Goal: Task Accomplishment & Management: Manage account settings

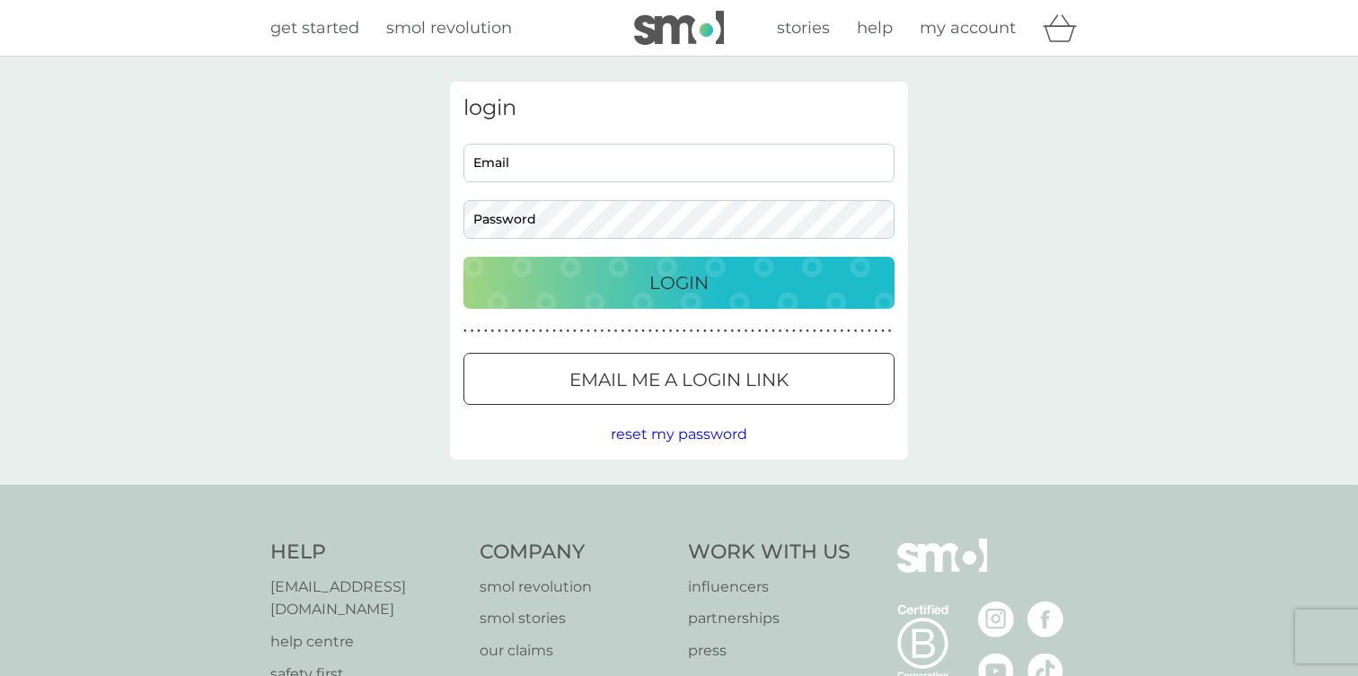
type input "devisree+1re@smolproducts.com"
click at [608, 282] on div "Login" at bounding box center [678, 283] width 395 height 29
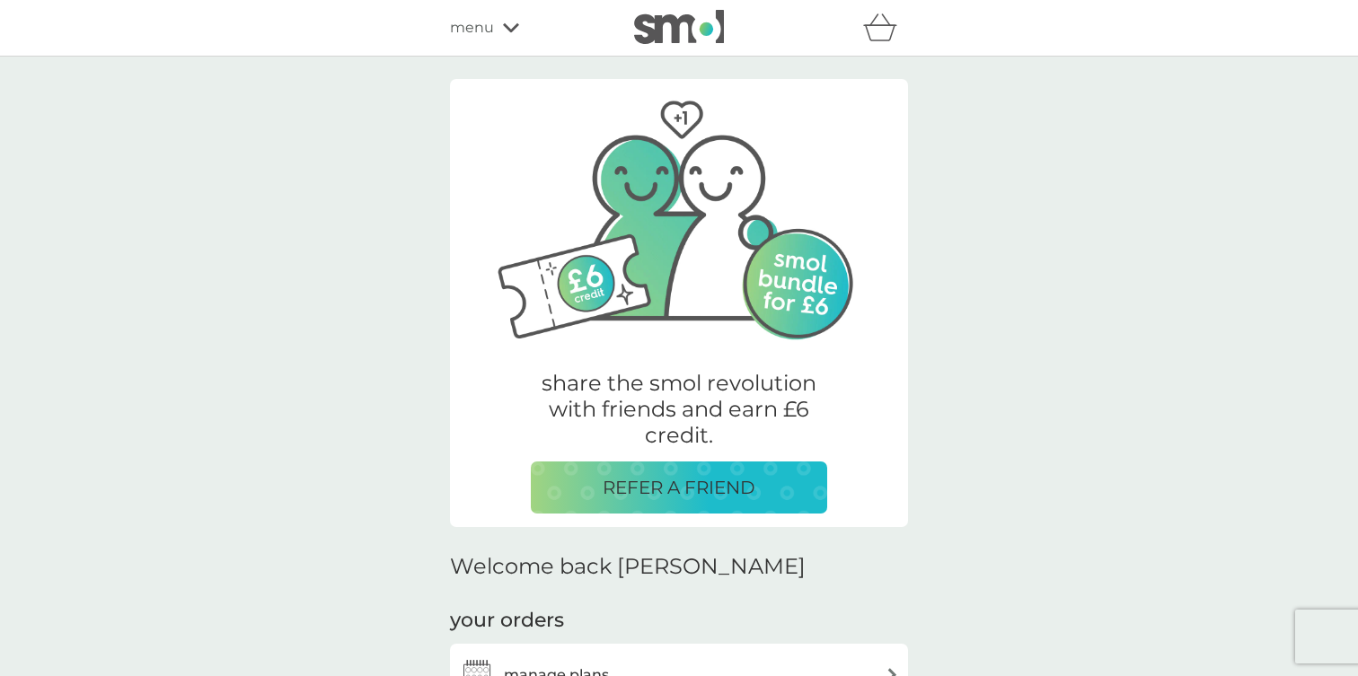
click at [491, 28] on span "menu" at bounding box center [472, 27] width 44 height 23
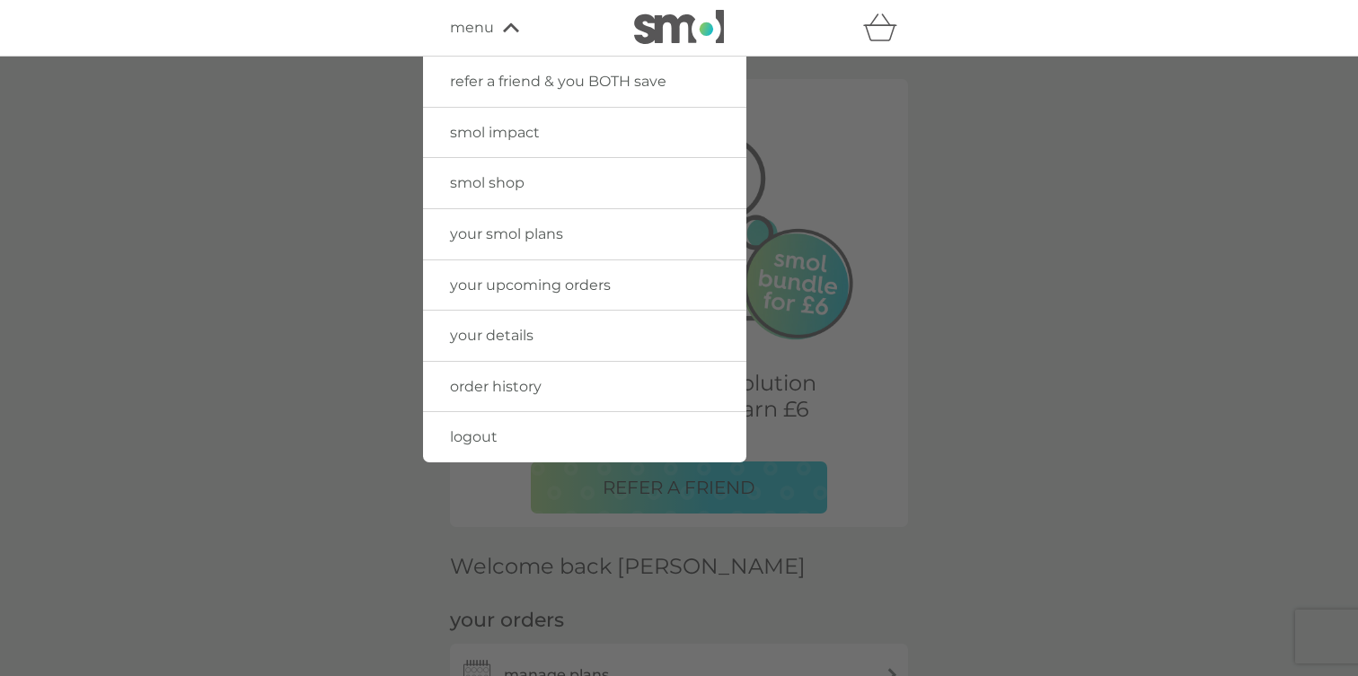
click at [504, 333] on span "your details" at bounding box center [492, 335] width 84 height 17
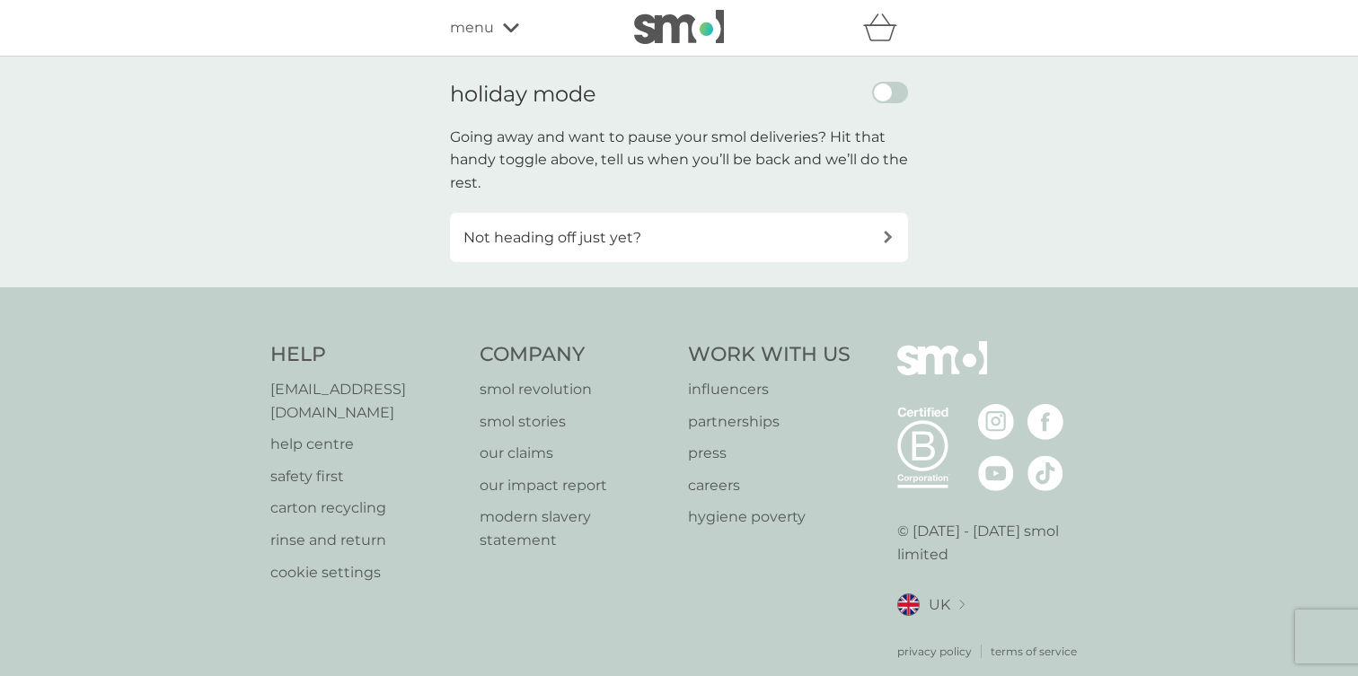
click at [798, 242] on div "Not heading off just yet?" at bounding box center [672, 237] width 419 height 23
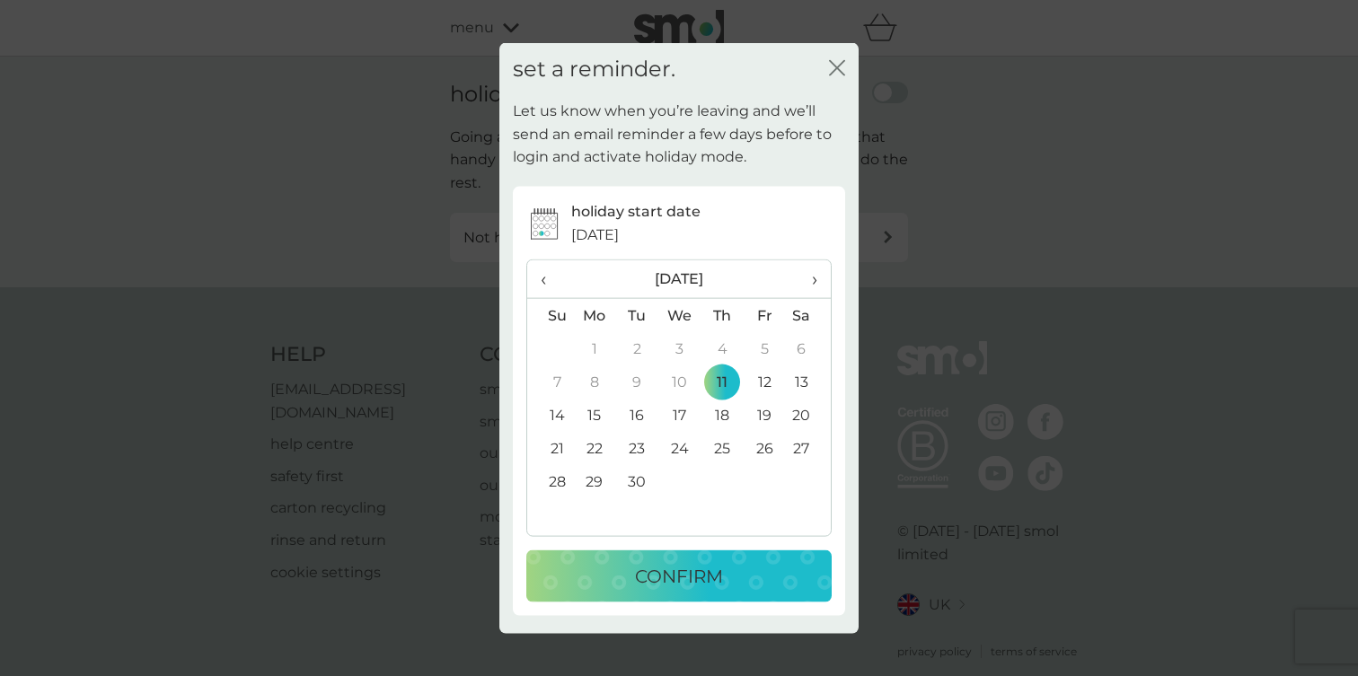
click at [630, 478] on td "30" at bounding box center [637, 481] width 42 height 33
click at [639, 567] on p "CONFIRM" at bounding box center [679, 576] width 88 height 29
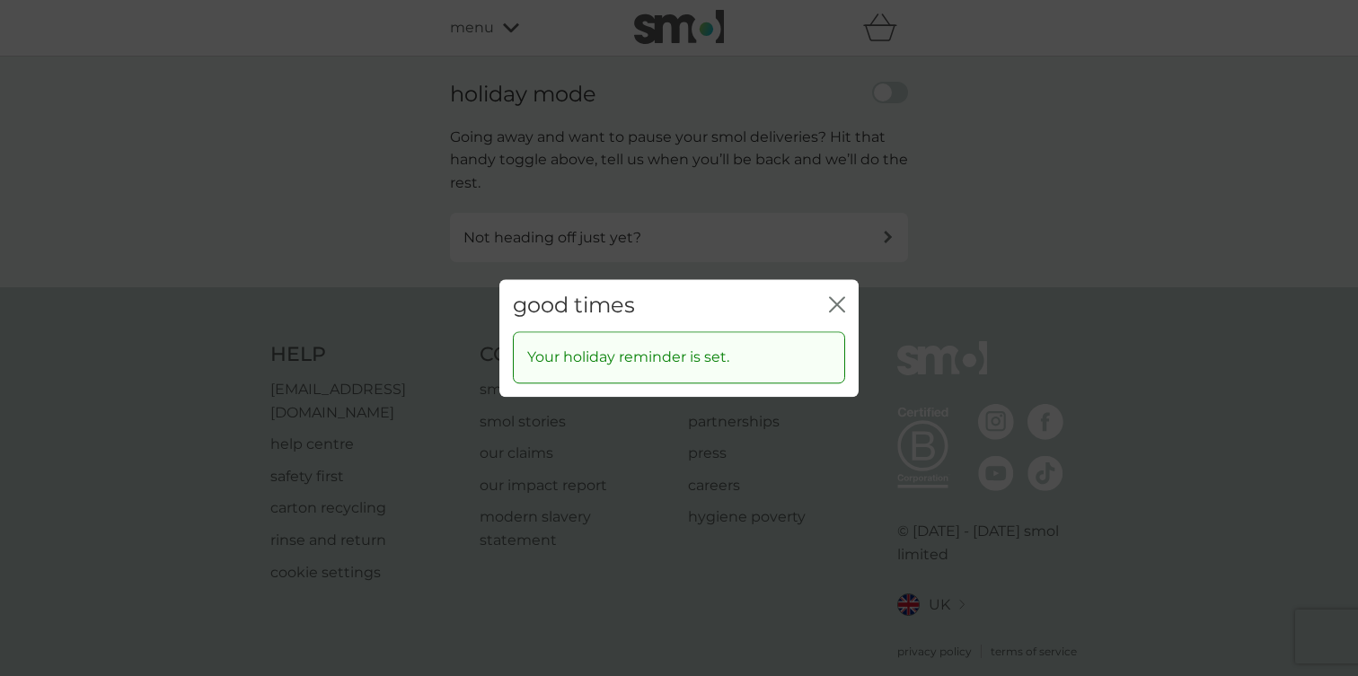
click at [834, 302] on icon "close" at bounding box center [833, 304] width 7 height 14
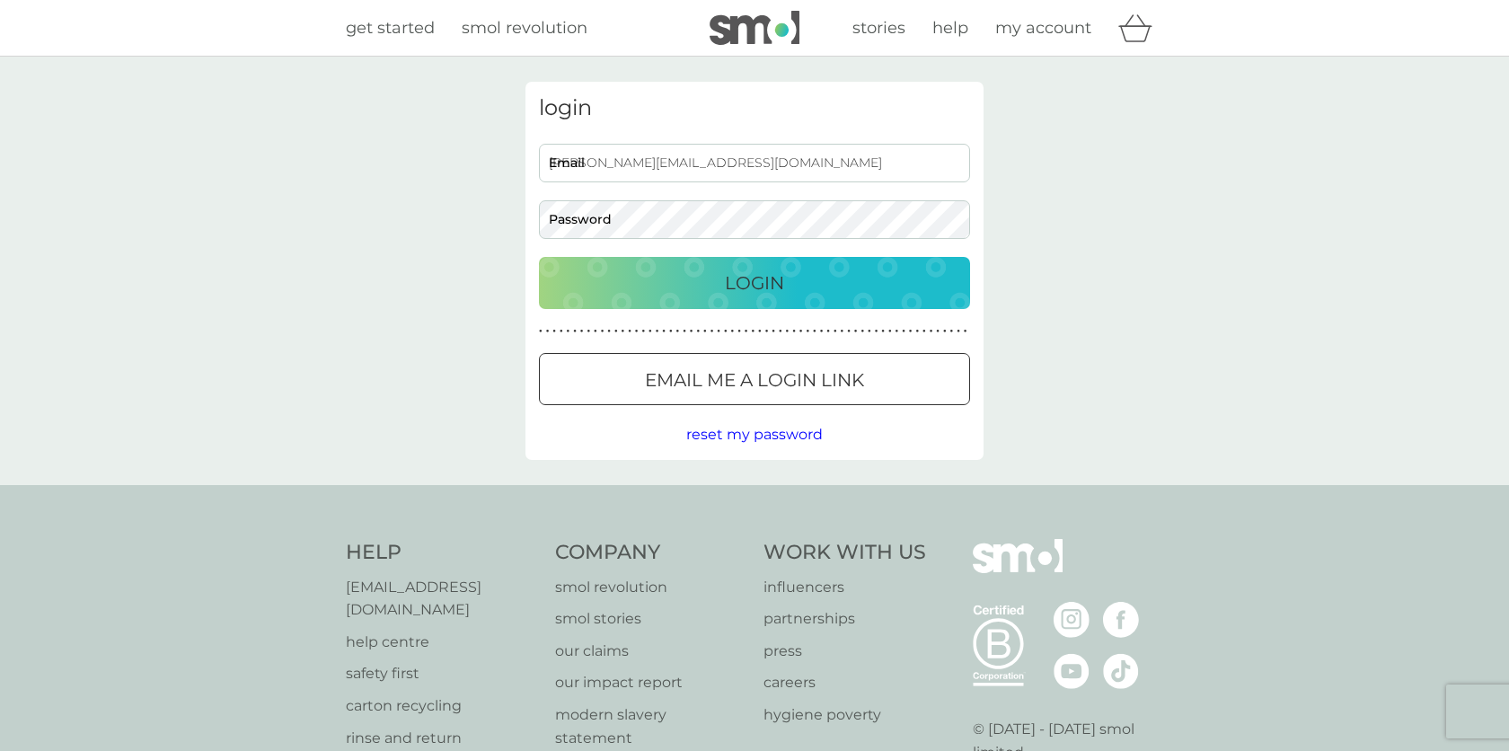
click at [750, 160] on input "[PERSON_NAME][EMAIL_ADDRESS][DOMAIN_NAME]" at bounding box center [754, 163] width 431 height 39
click at [824, 286] on div "Login" at bounding box center [754, 283] width 395 height 29
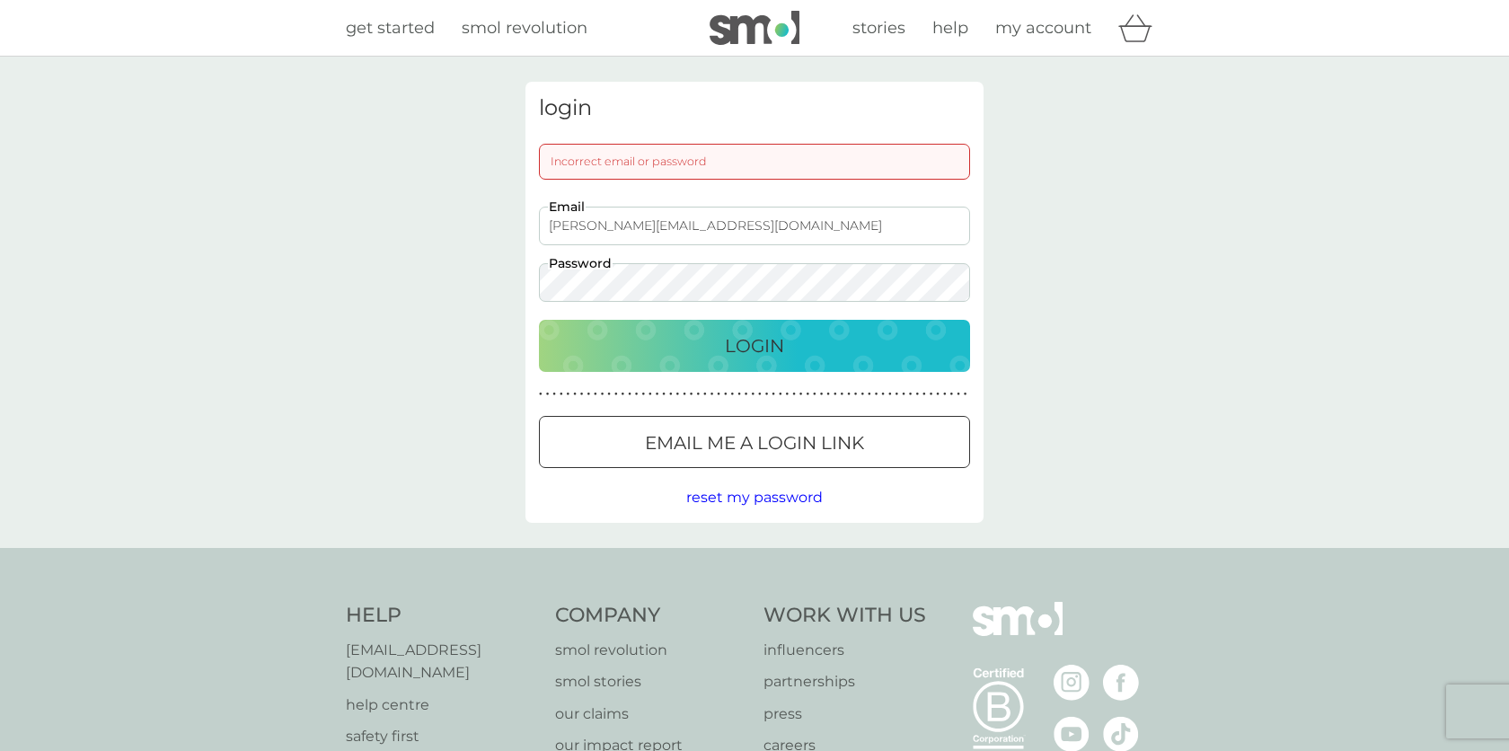
click at [783, 207] on input "[PERSON_NAME][EMAIL_ADDRESS][DOMAIN_NAME]" at bounding box center [754, 226] width 431 height 39
click at [777, 227] on input "[PERSON_NAME][EMAIL_ADDRESS][DOMAIN_NAME]" at bounding box center [754, 226] width 431 height 39
type input "[PERSON_NAME][EMAIL_ADDRESS][DOMAIN_NAME]"
click at [758, 339] on p "Login" at bounding box center [754, 345] width 59 height 29
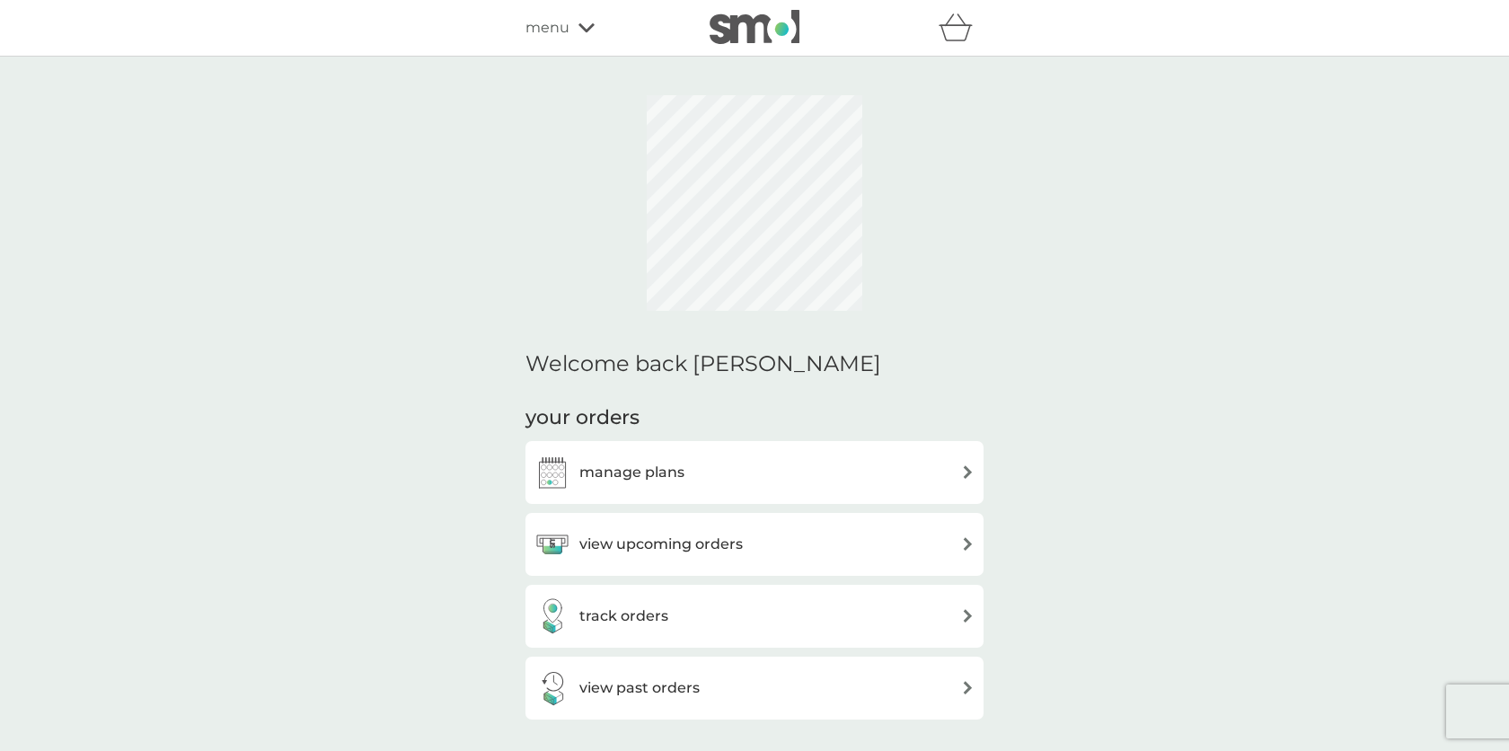
click at [568, 26] on span "menu" at bounding box center [547, 27] width 44 height 23
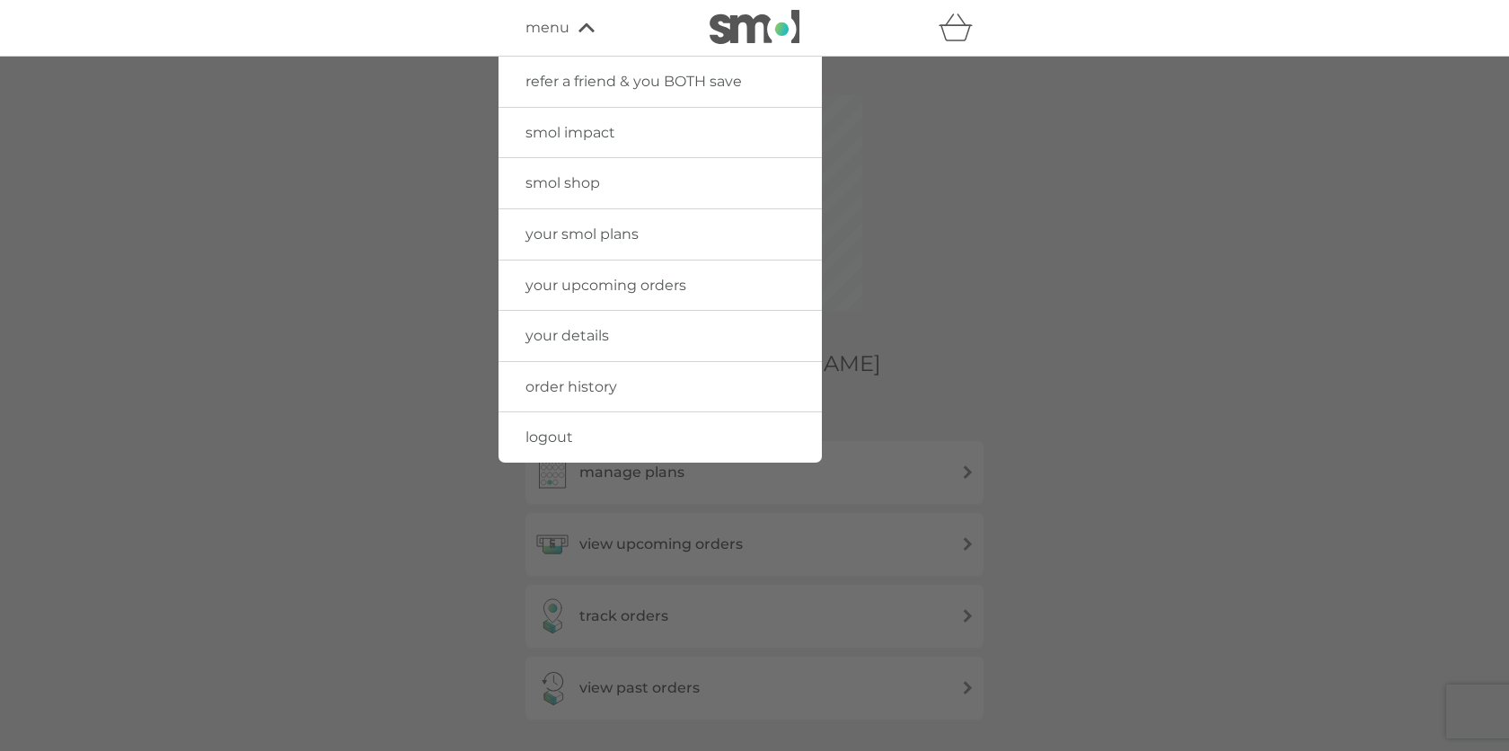
click at [593, 323] on link "your details" at bounding box center [659, 336] width 323 height 50
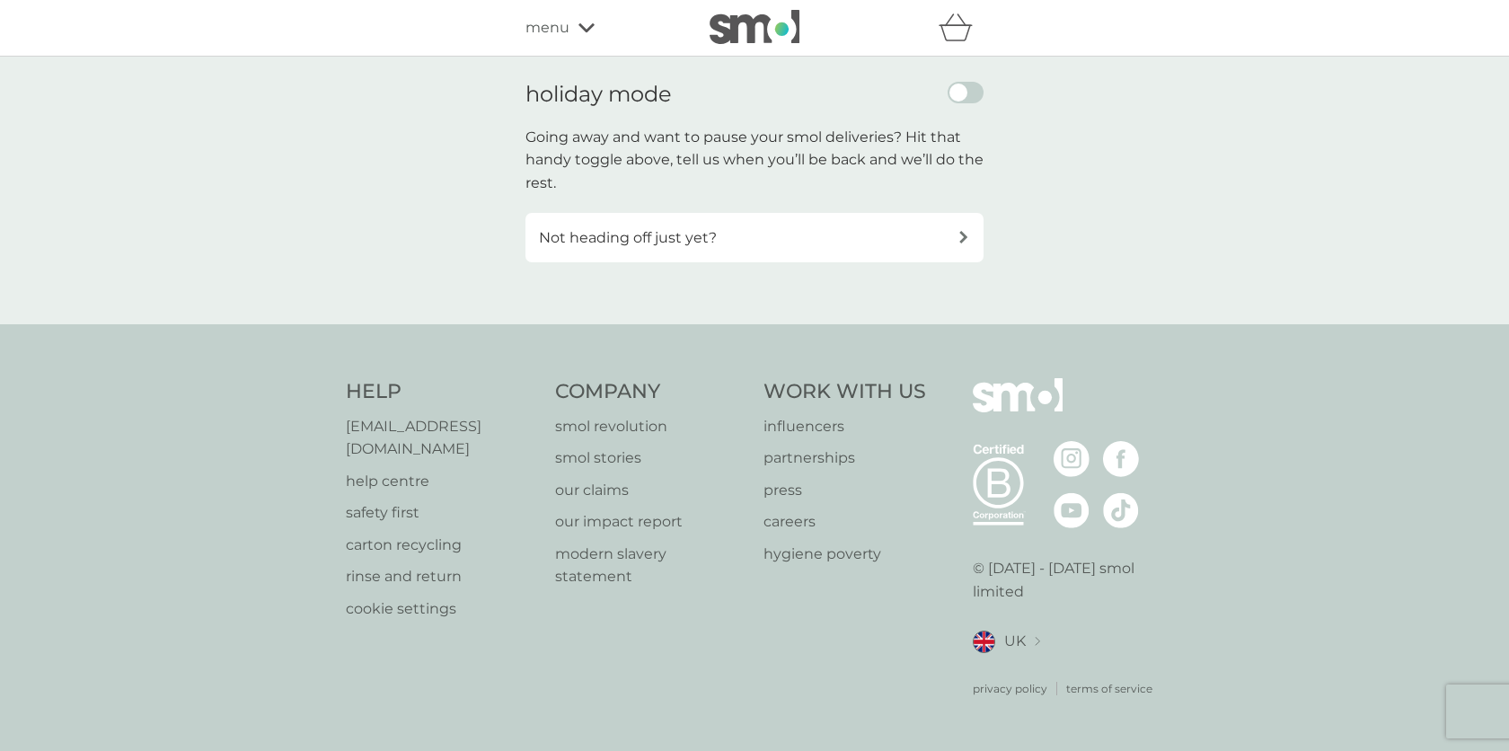
click at [738, 242] on div "Not heading off just yet?" at bounding box center [748, 237] width 419 height 23
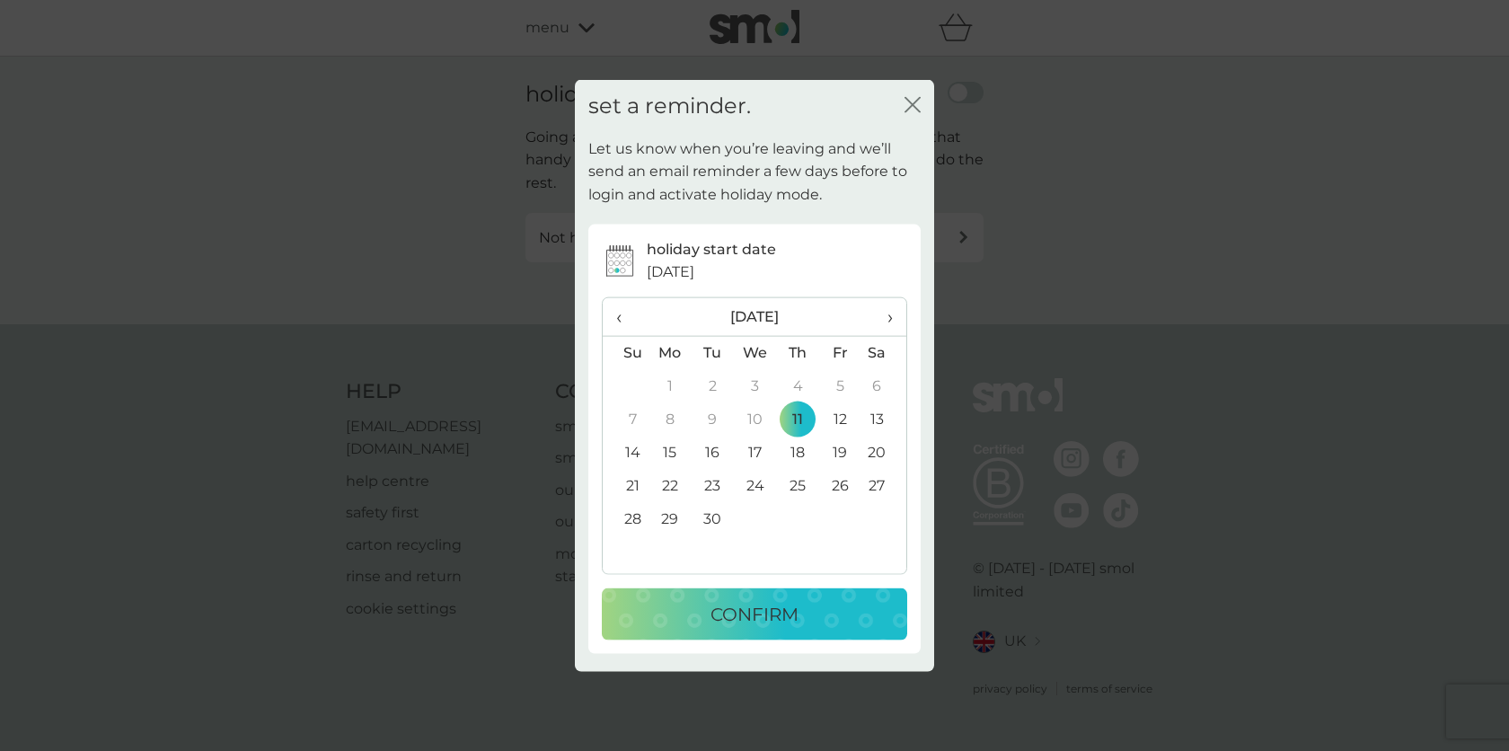
click at [714, 524] on td "30" at bounding box center [713, 518] width 42 height 33
click at [728, 617] on p "CONFIRM" at bounding box center [754, 613] width 88 height 29
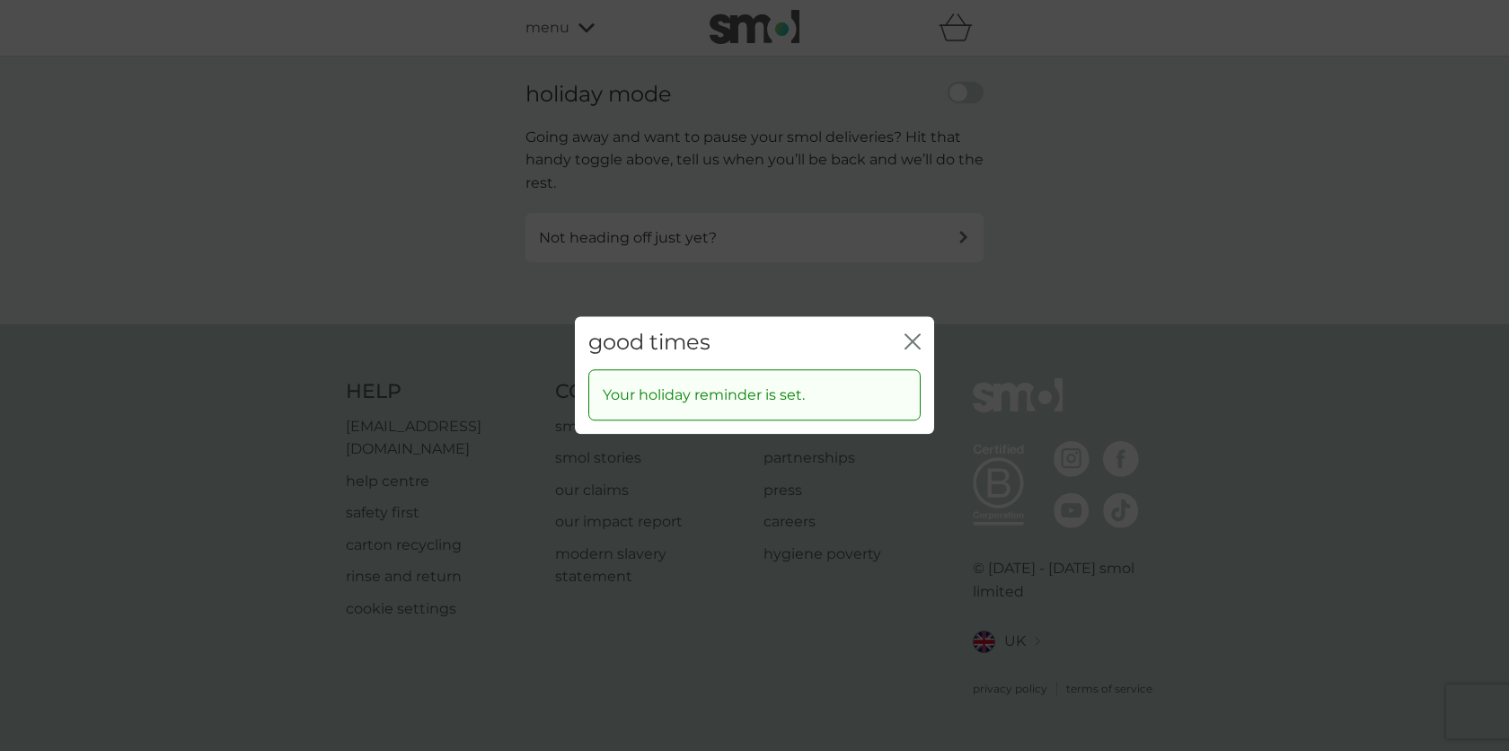
click at [912, 343] on icon "close" at bounding box center [908, 341] width 7 height 14
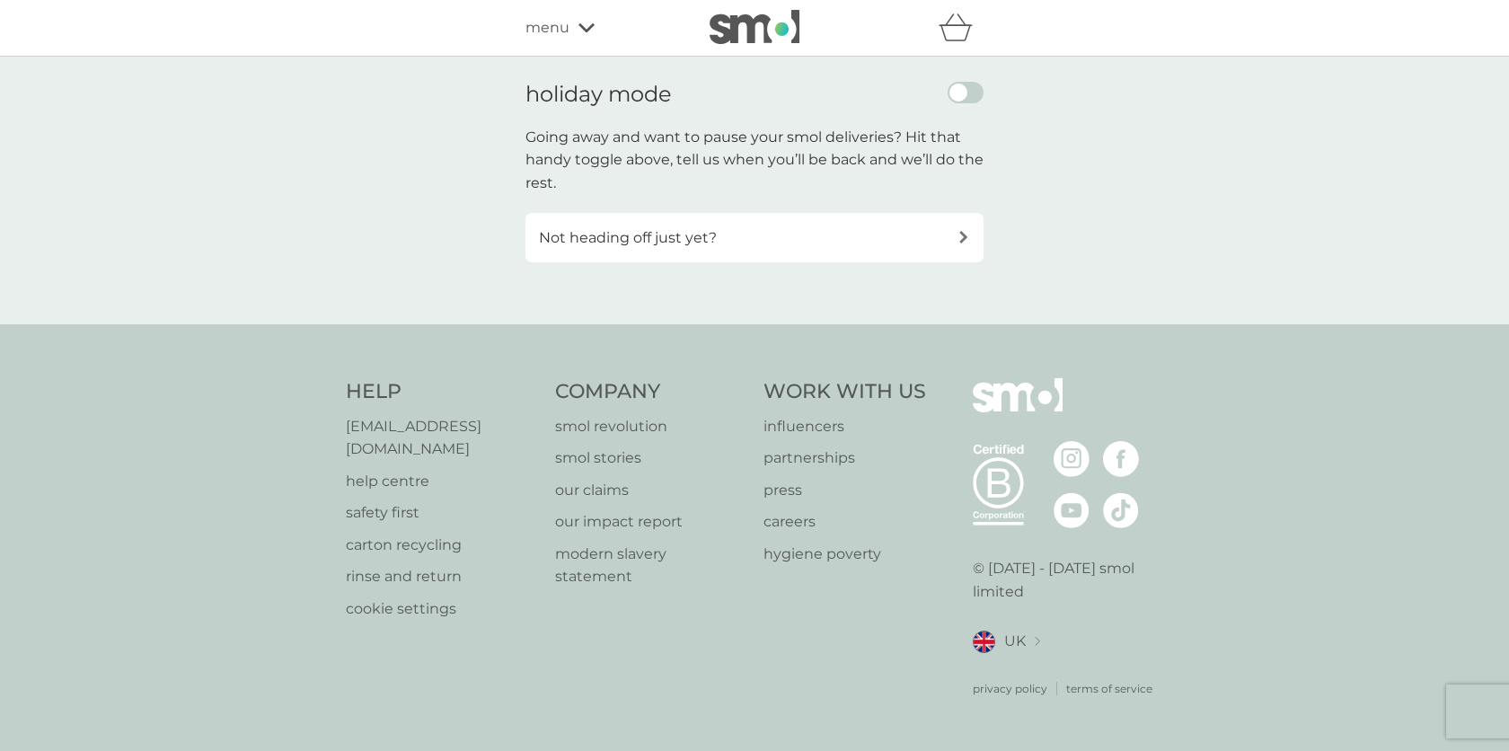
click at [555, 25] on span "menu" at bounding box center [547, 27] width 44 height 23
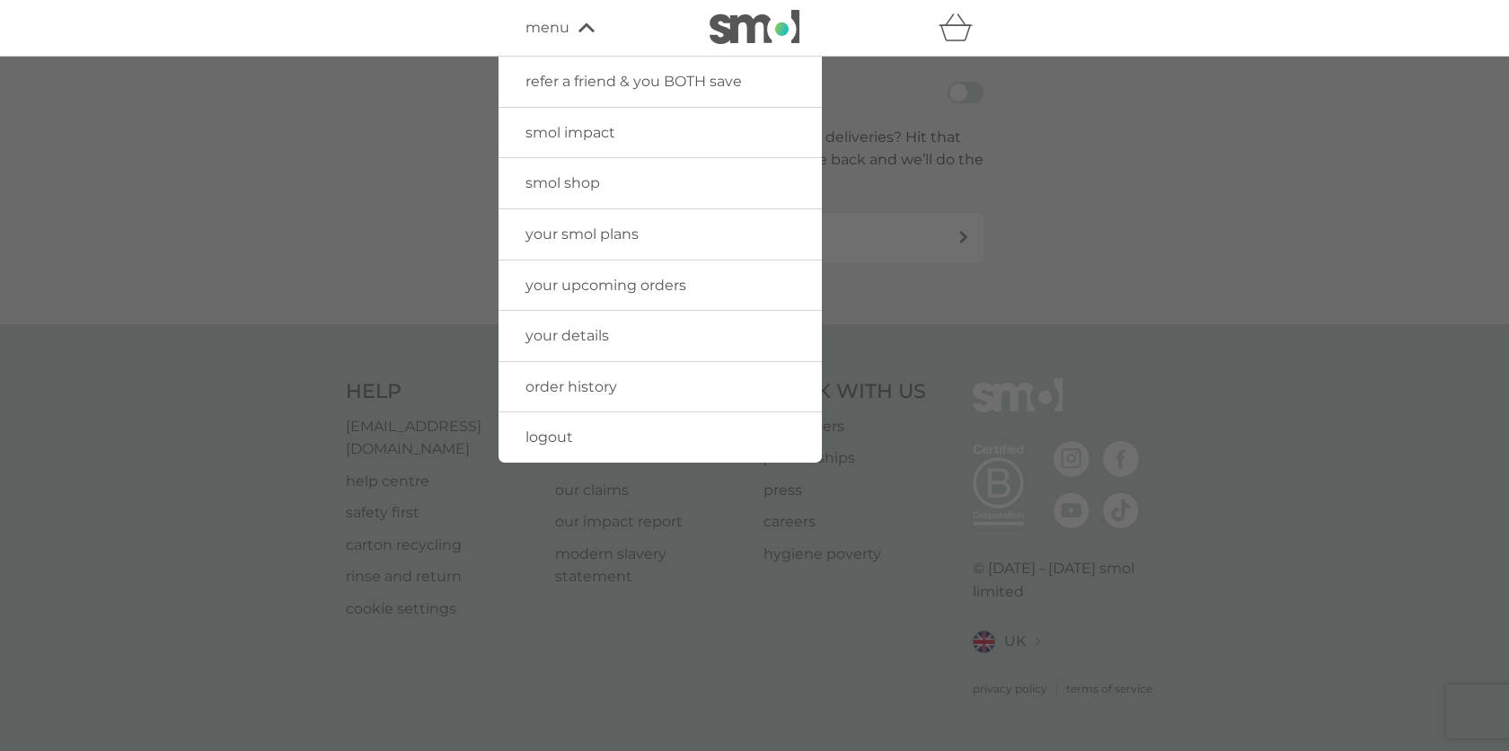
click at [553, 321] on link "your details" at bounding box center [659, 336] width 323 height 50
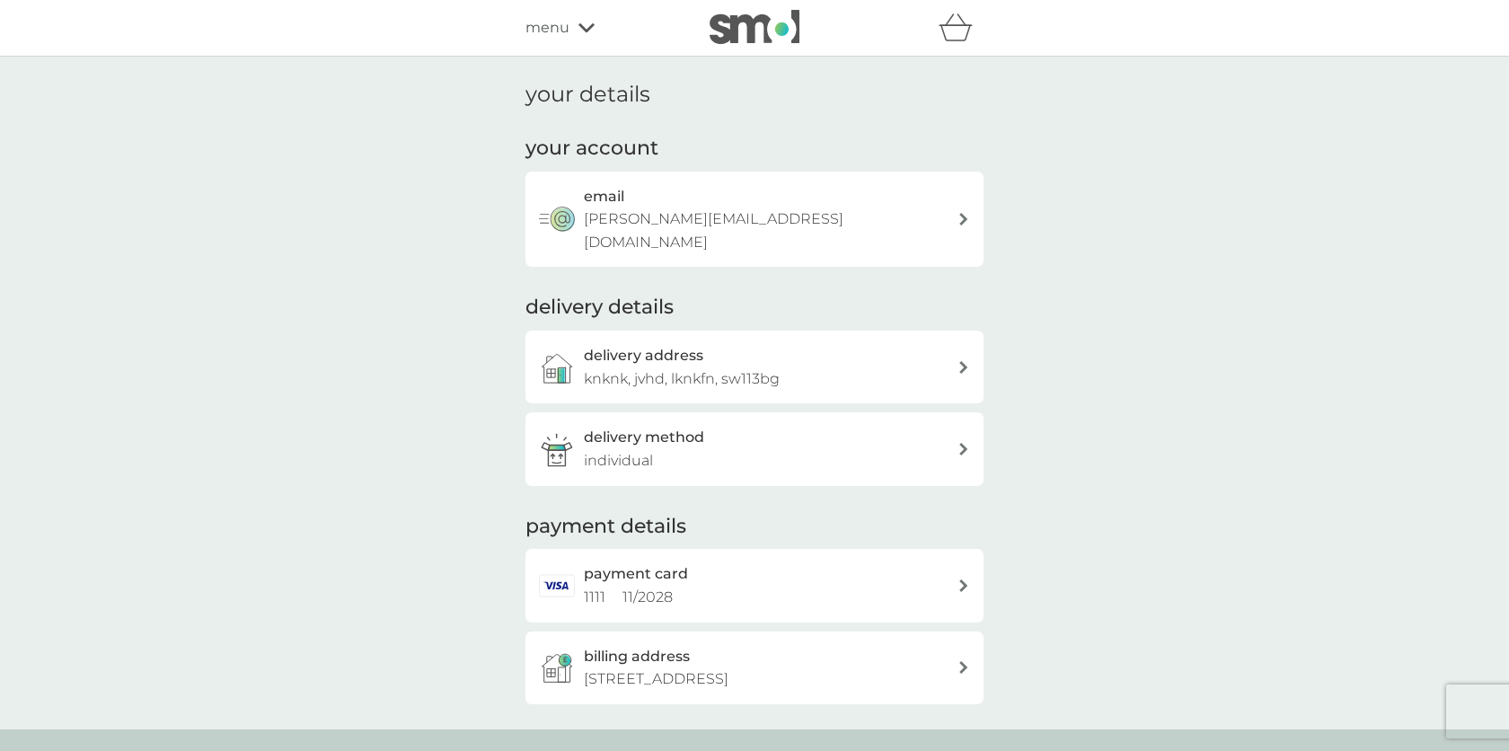
click at [553, 24] on span "menu" at bounding box center [547, 27] width 44 height 23
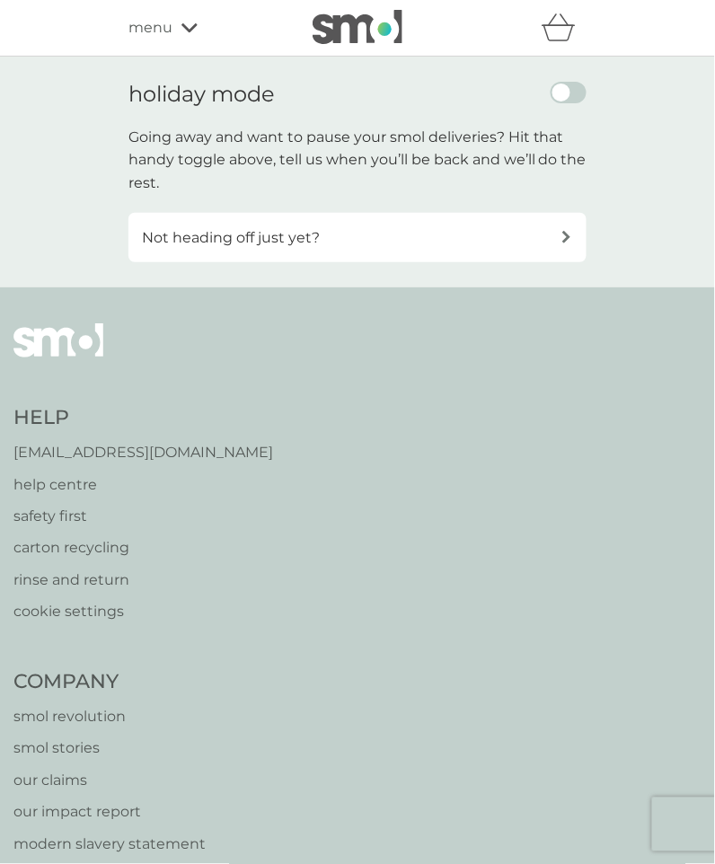
click at [154, 19] on span "menu" at bounding box center [150, 27] width 44 height 23
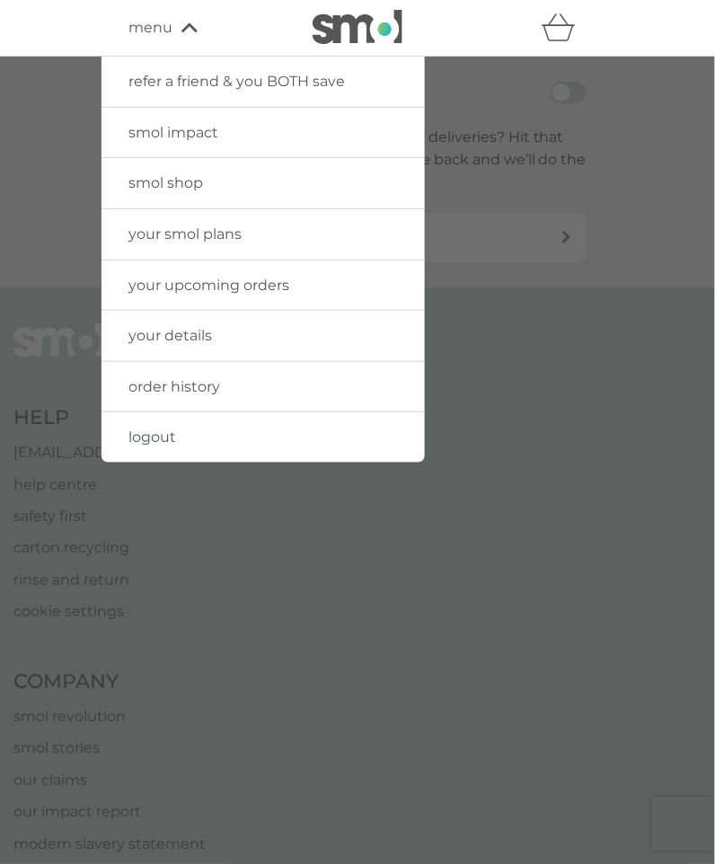
click at [152, 437] on span "logout" at bounding box center [152, 436] width 48 height 17
